Goal: Find contact information: Find contact information

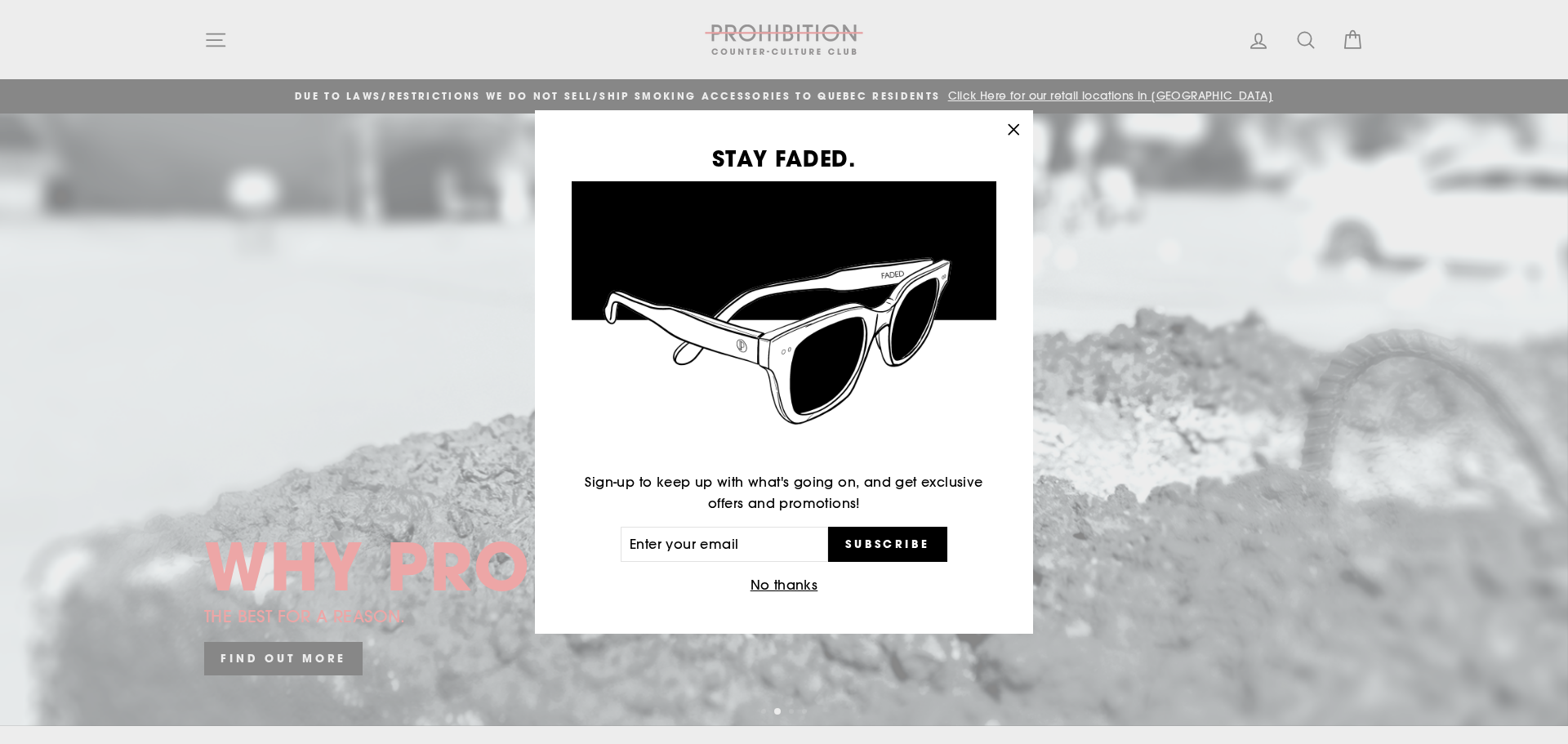
click at [1017, 124] on icon "button" at bounding box center [1013, 129] width 23 height 23
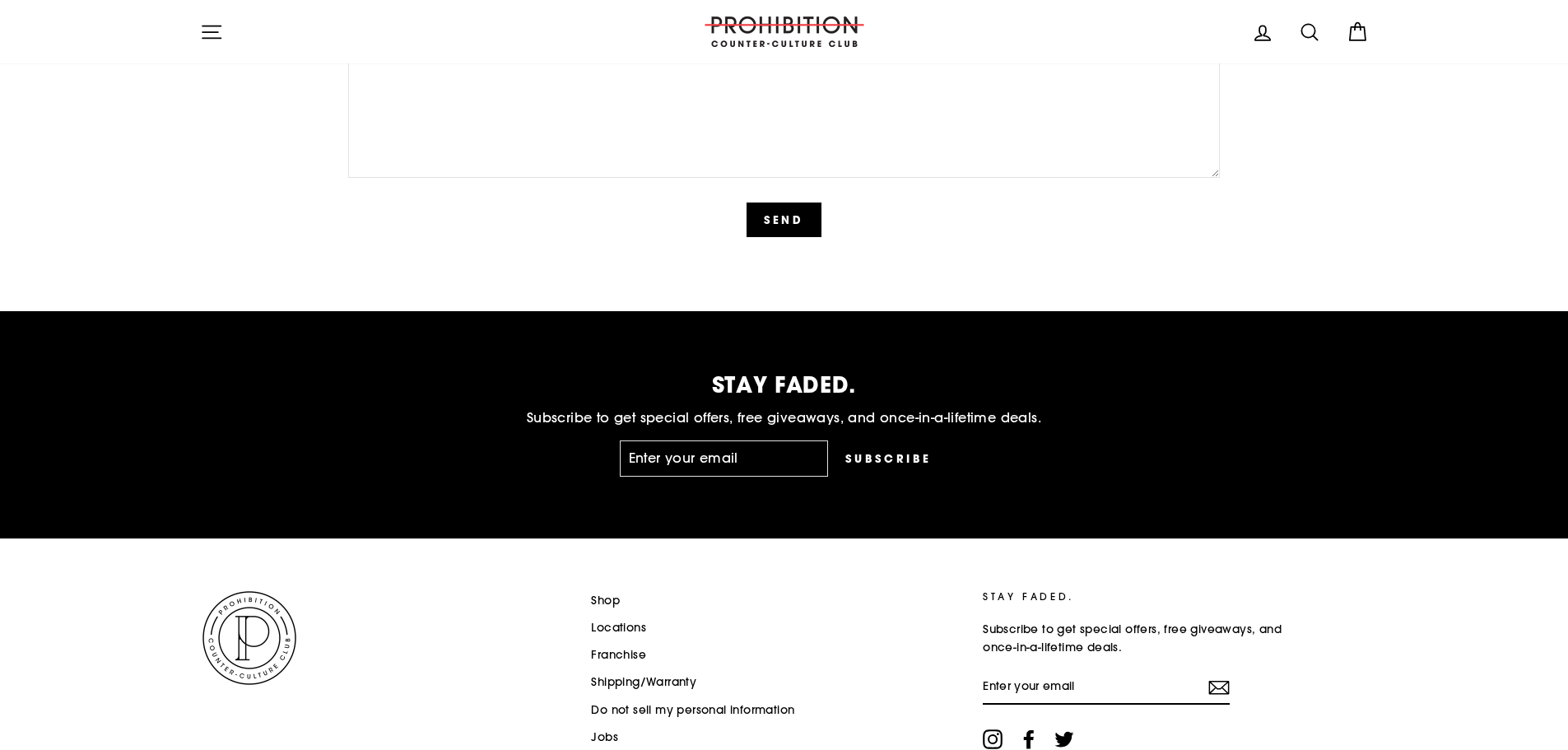
scroll to position [4141, 0]
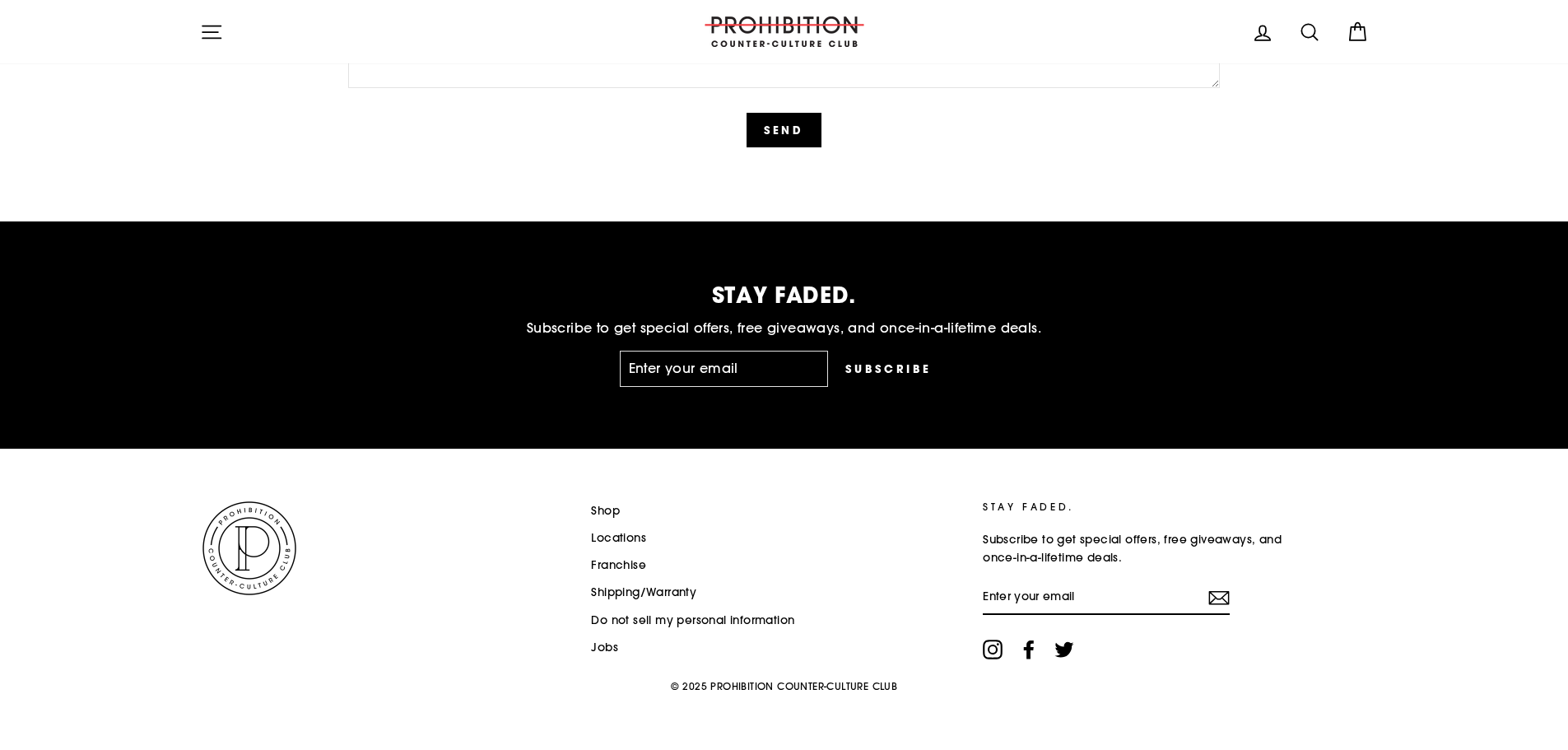
click at [621, 535] on link "Locations" at bounding box center [618, 538] width 55 height 25
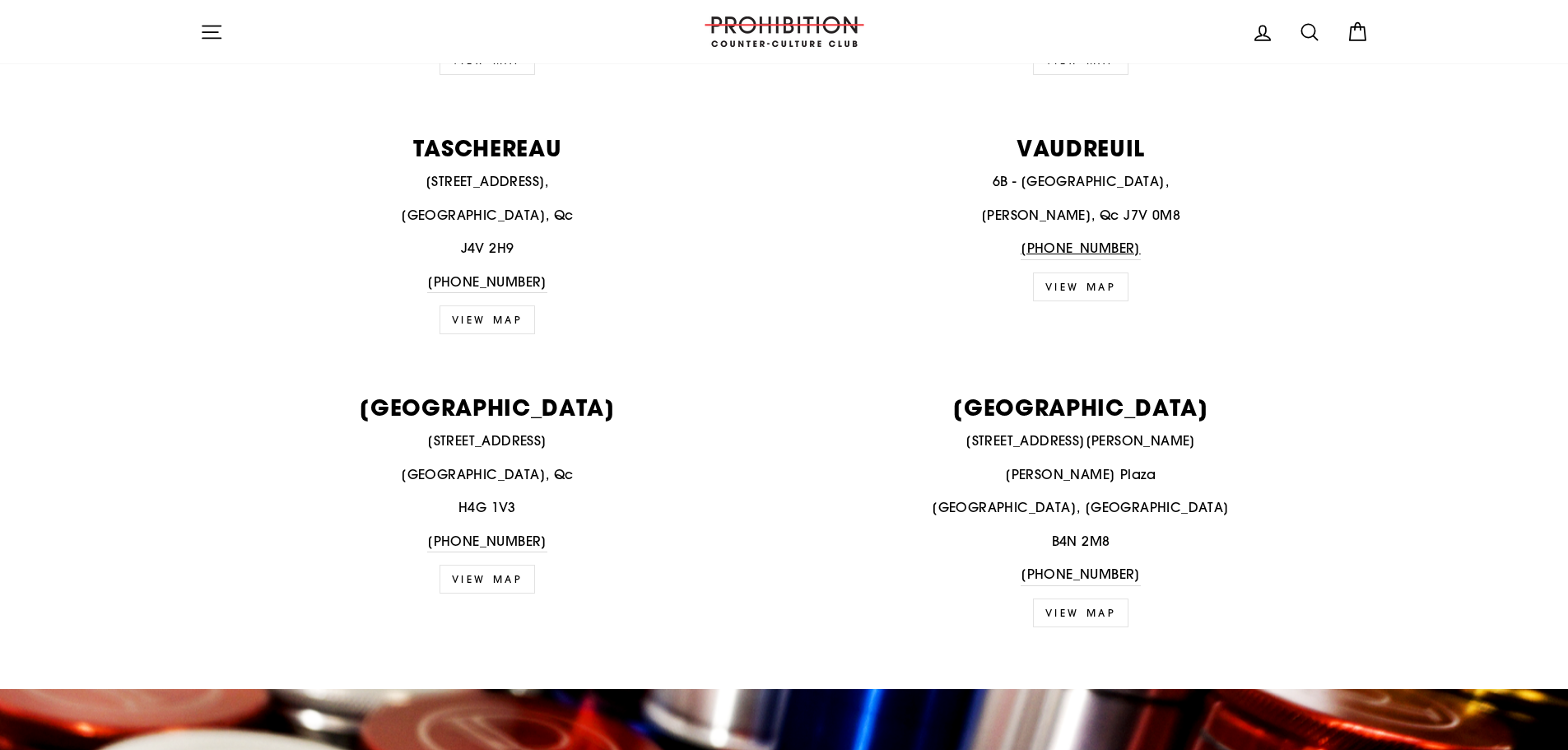
scroll to position [2799, 0]
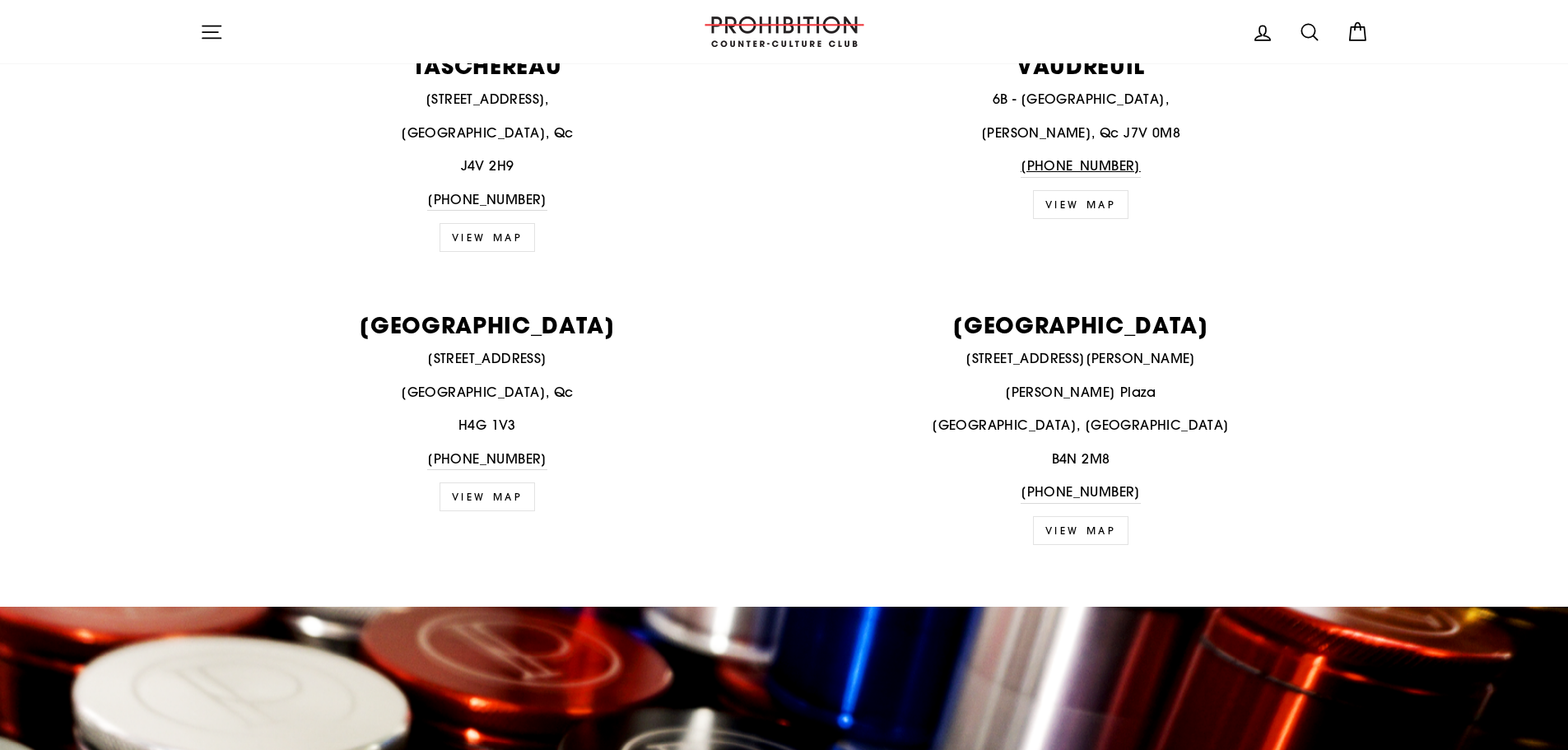
click at [1089, 527] on link "VIEW MAP" at bounding box center [1081, 531] width 96 height 29
drag, startPoint x: 1130, startPoint y: 491, endPoint x: 1037, endPoint y: 491, distance: 93.0
click at [1037, 491] on p "902-442-0342" at bounding box center [1081, 492] width 576 height 22
copy link "902-442-0342"
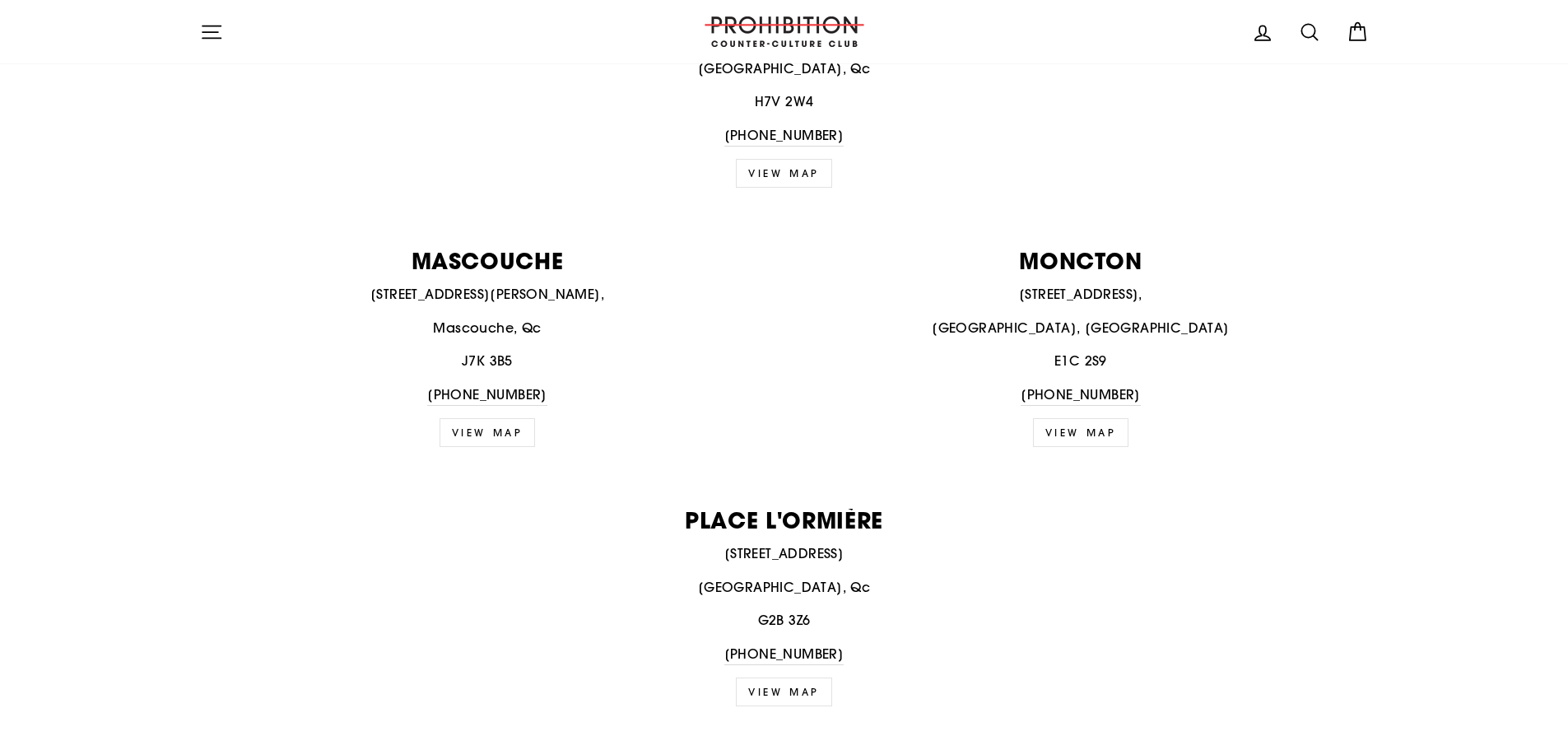
scroll to position [1317, 0]
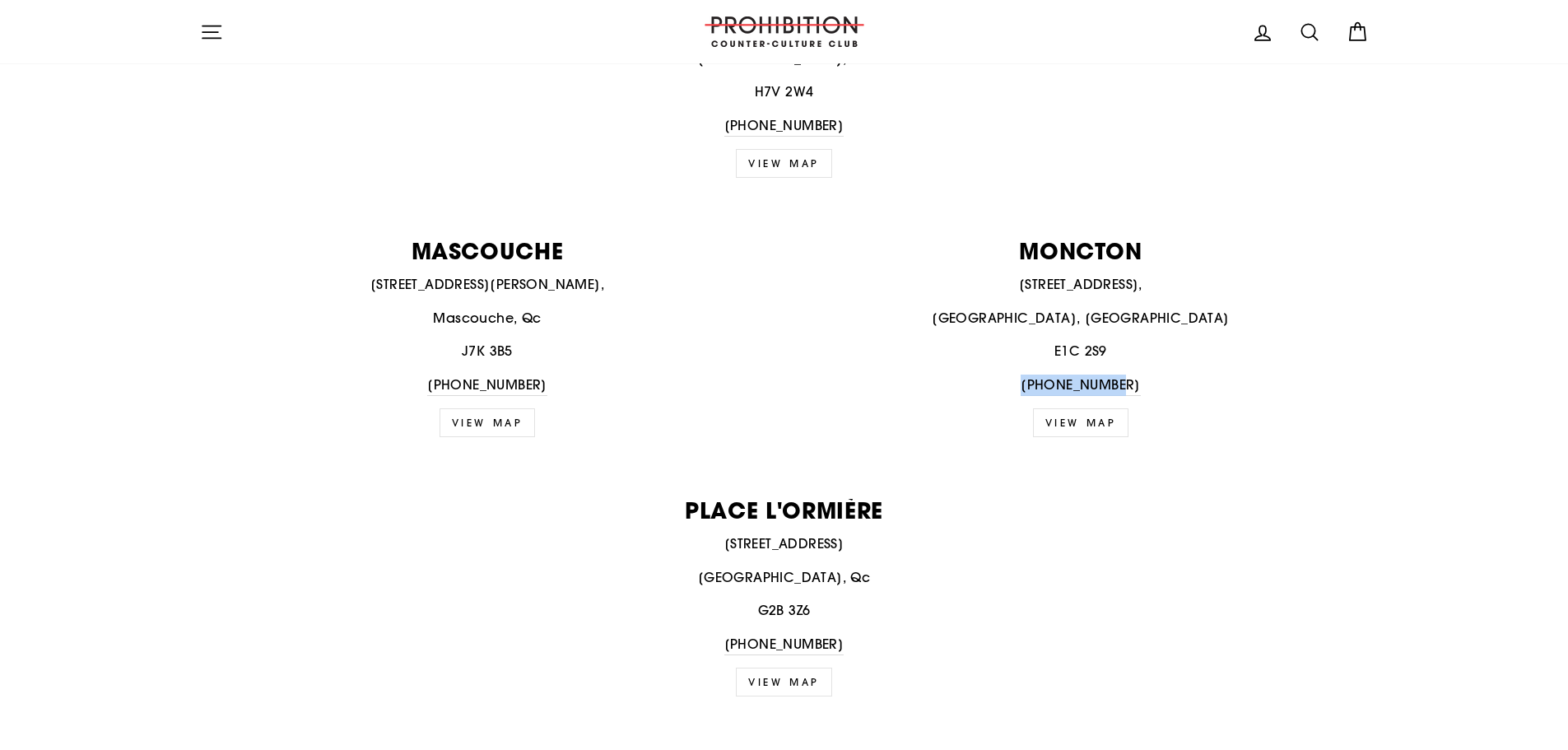
drag, startPoint x: 1126, startPoint y: 381, endPoint x: 1034, endPoint y: 380, distance: 92.0
click at [1034, 380] on p "506-854-4448" at bounding box center [1081, 386] width 576 height 22
copy link "506-854-4448"
